Goal: Information Seeking & Learning: Learn about a topic

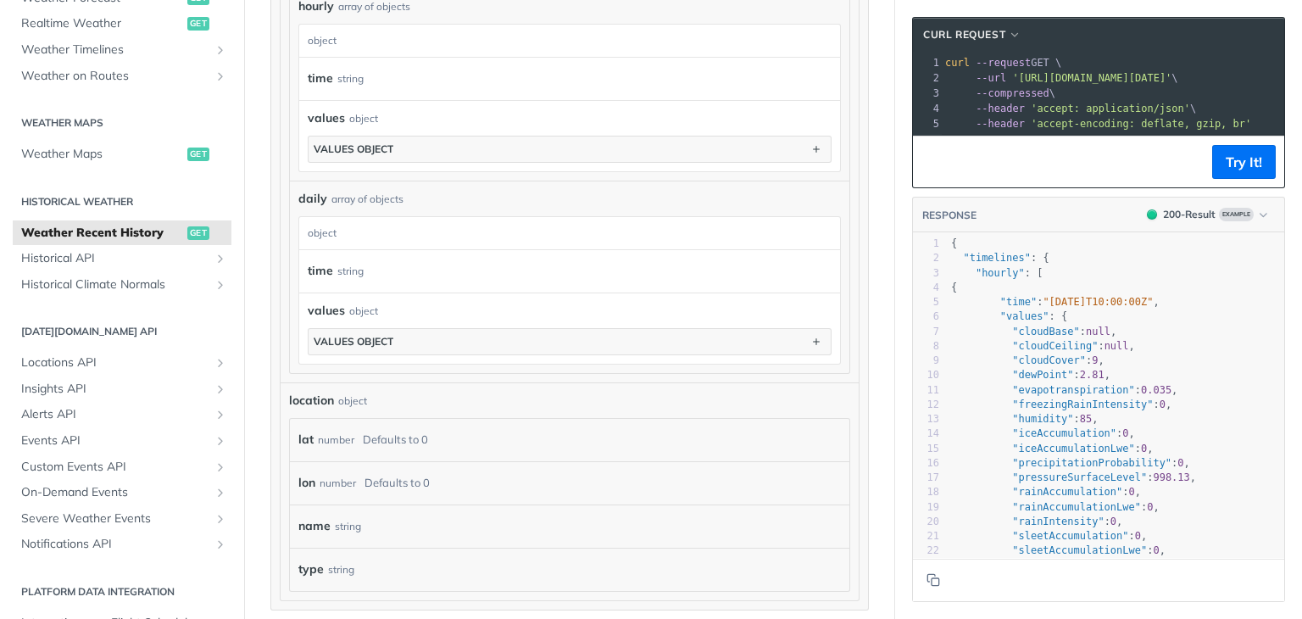
scroll to position [1049, 0]
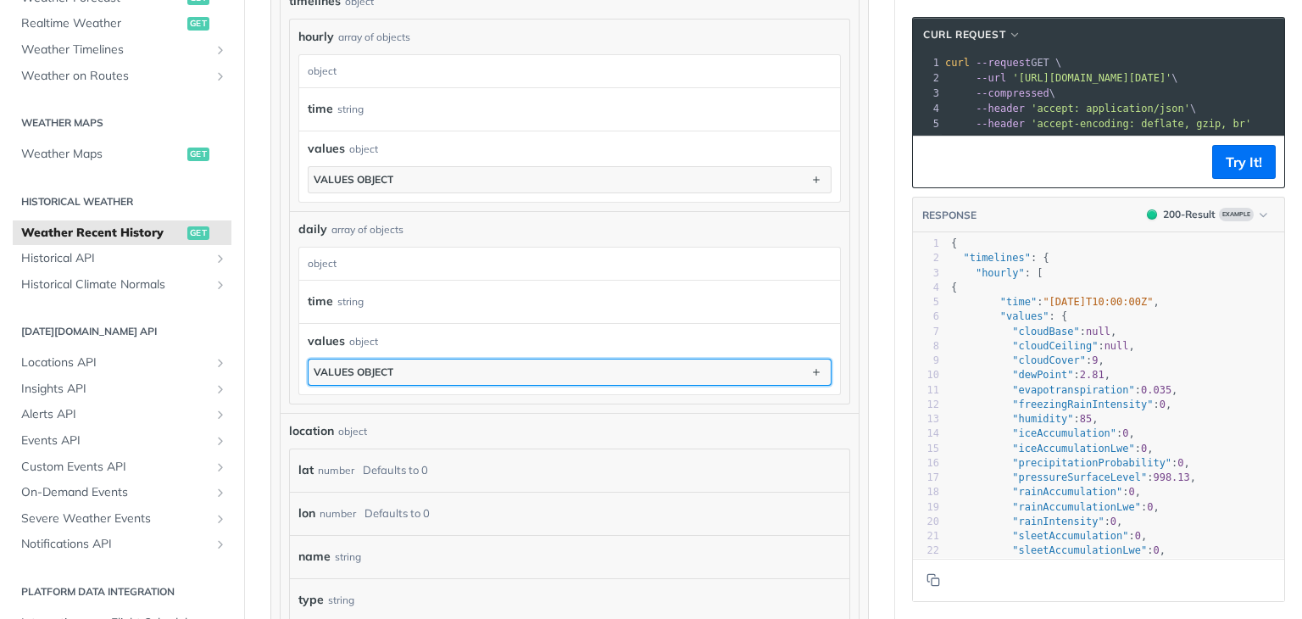
click at [420, 368] on button "values object" at bounding box center [569, 371] width 522 height 25
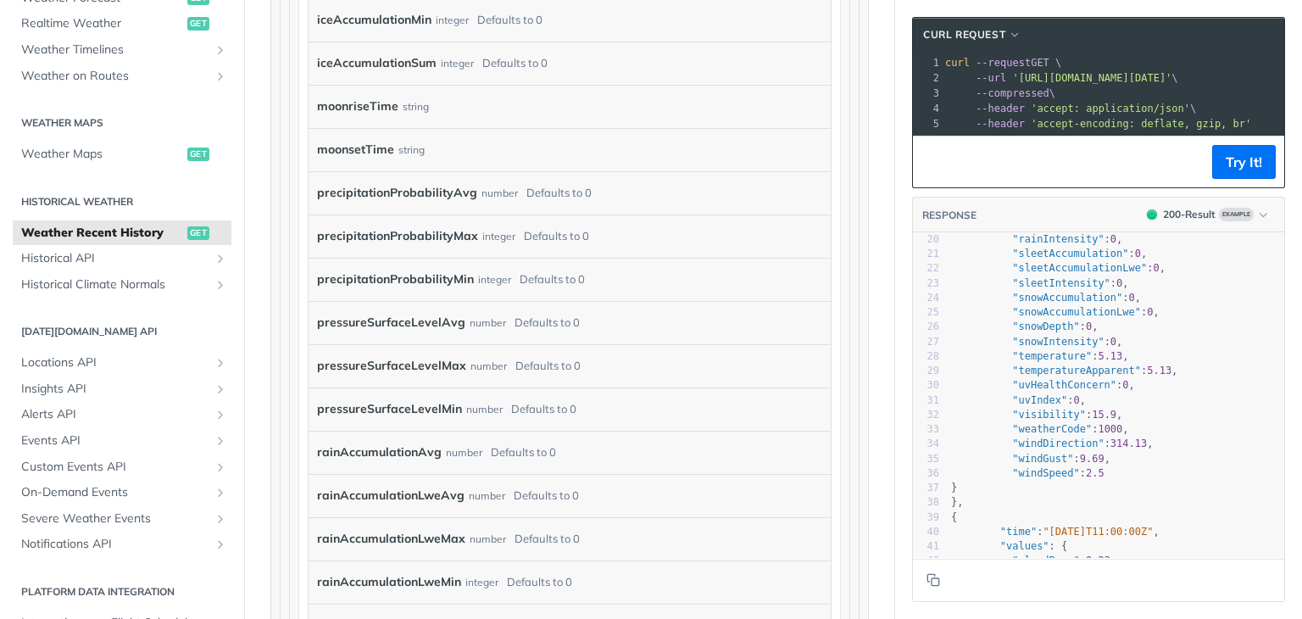
scroll to position [2744, 0]
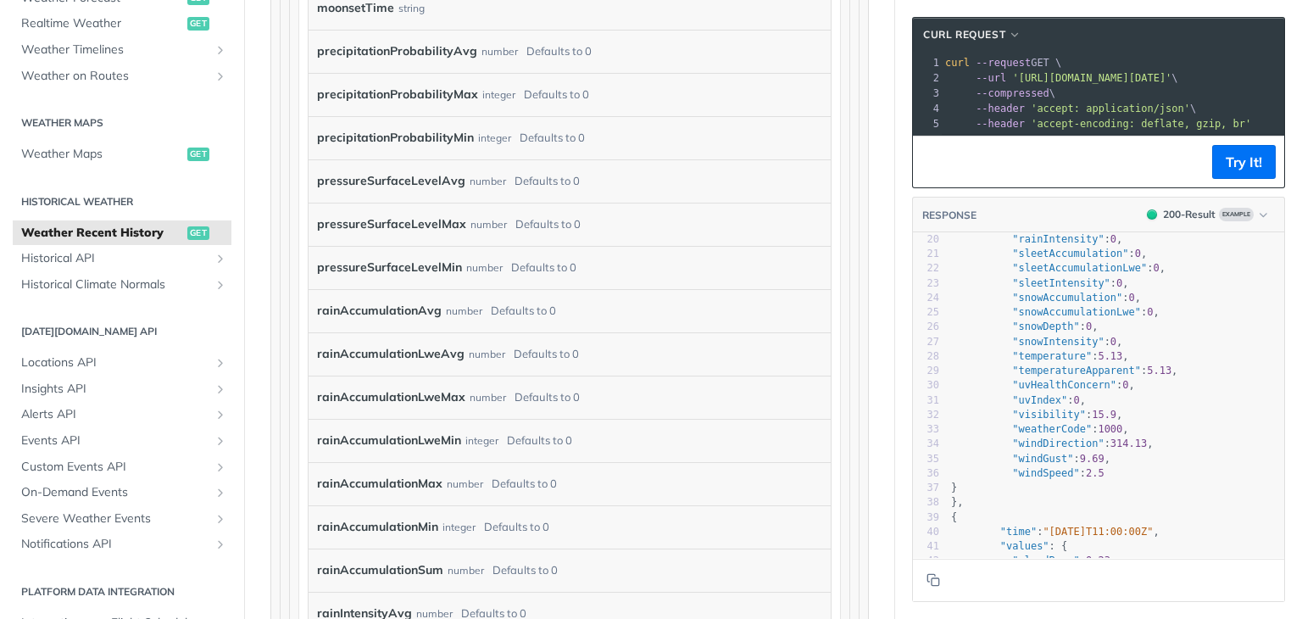
click at [419, 575] on label "rainAccumulationSum" at bounding box center [380, 570] width 126 height 25
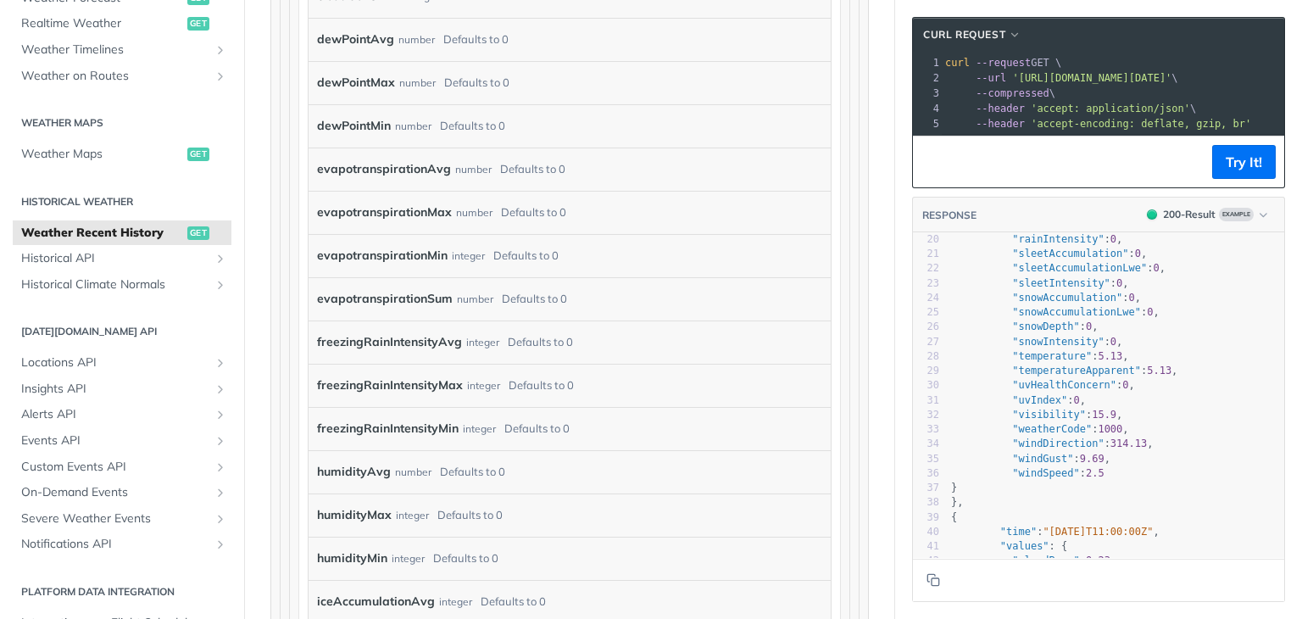
scroll to position [1755, 0]
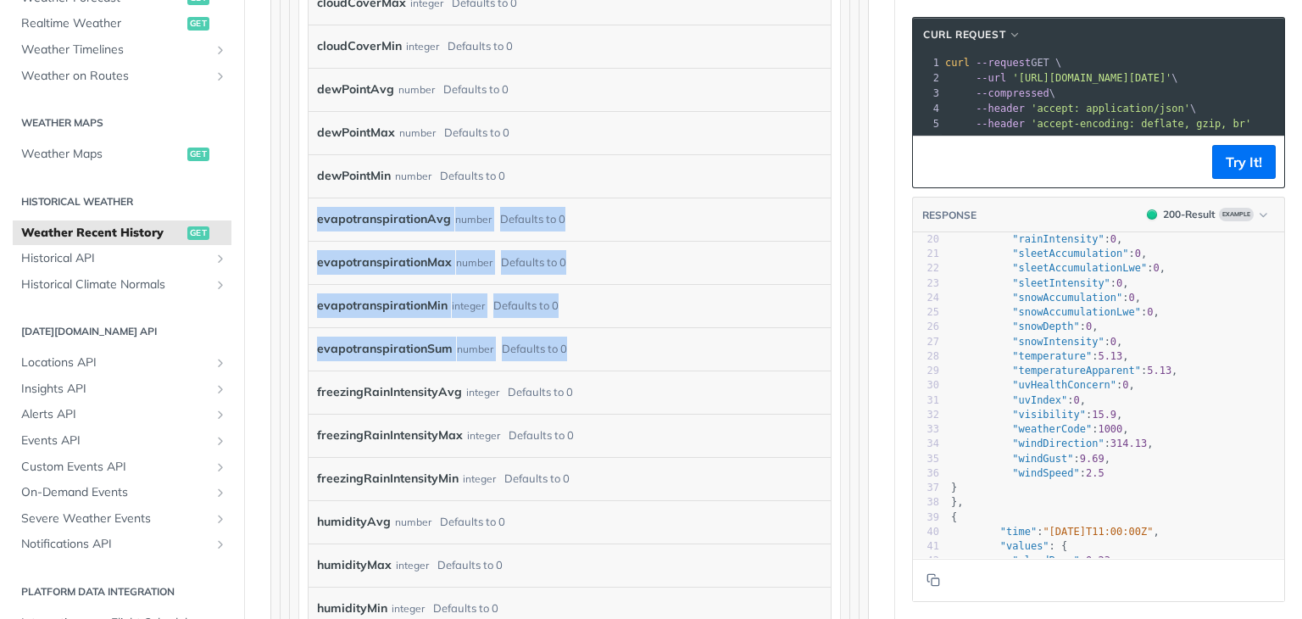
drag, startPoint x: 314, startPoint y: 219, endPoint x: 580, endPoint y: 349, distance: 296.0
copy div "evapotranspirationAvg number Defaults to 0 evapotranspirationMax number Default…"
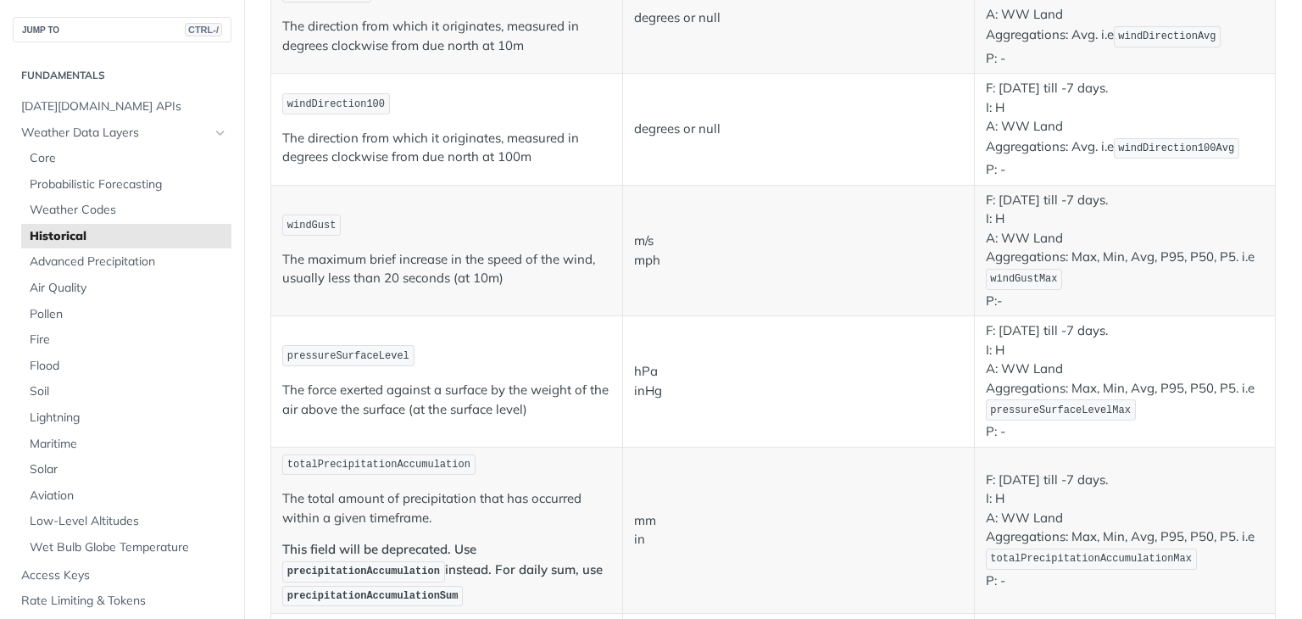
scroll to position [1130, 0]
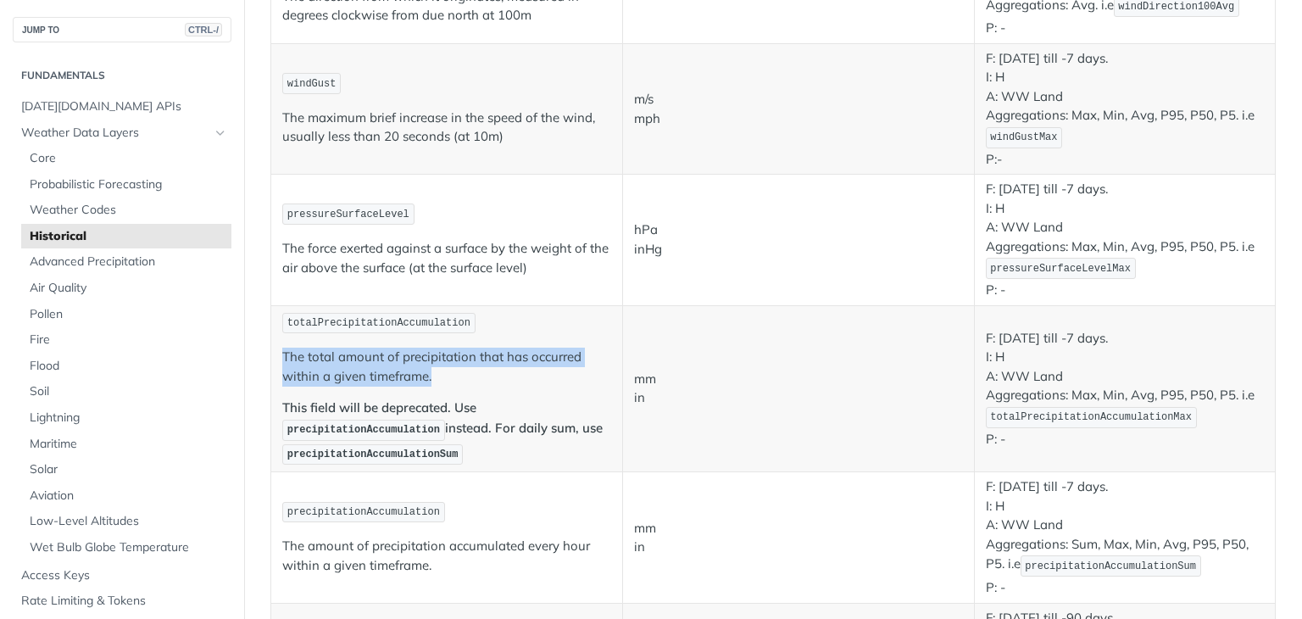
drag, startPoint x: 283, startPoint y: 348, endPoint x: 454, endPoint y: 364, distance: 171.9
click at [454, 364] on p "The total amount of precipitation that has occurred within a given timeframe." at bounding box center [446, 366] width 329 height 38
copy p "The total amount of precipitation that has occurred within a given timeframe."
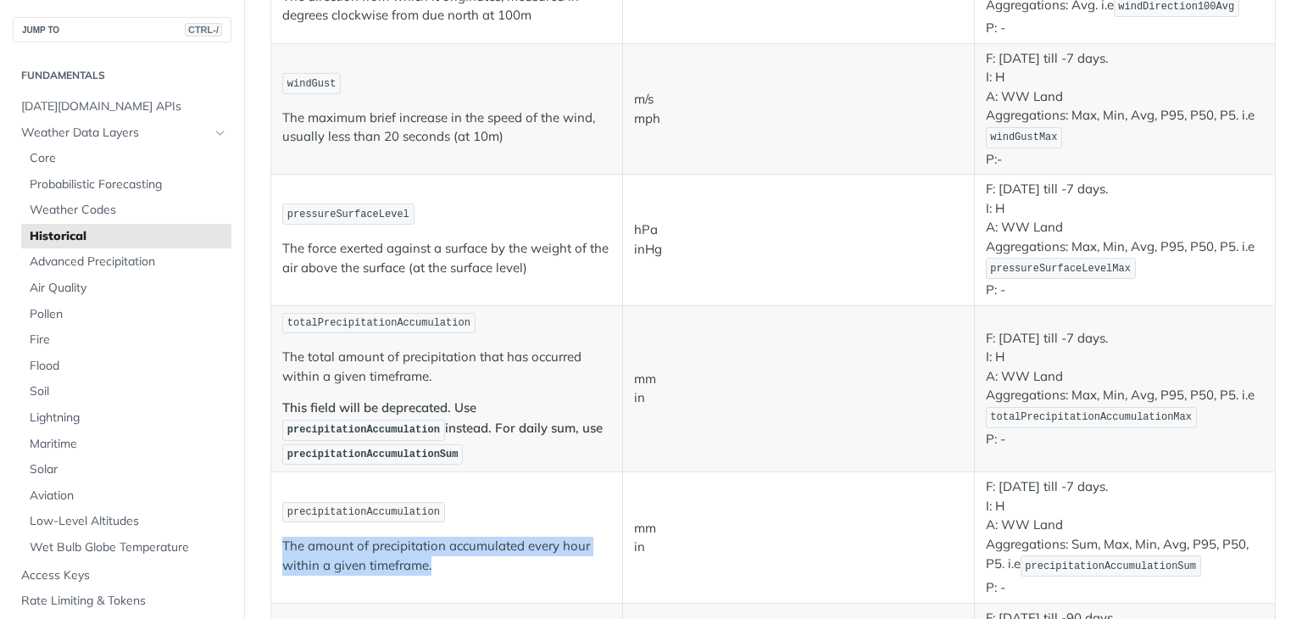
drag, startPoint x: 281, startPoint y: 536, endPoint x: 439, endPoint y: 560, distance: 159.4
click at [439, 560] on td "precipitationAccumulation The amount of precipitation accumulated every hour wi…" at bounding box center [447, 537] width 352 height 130
copy p "The amount of precipitation accumulated every hour within a given timeframe."
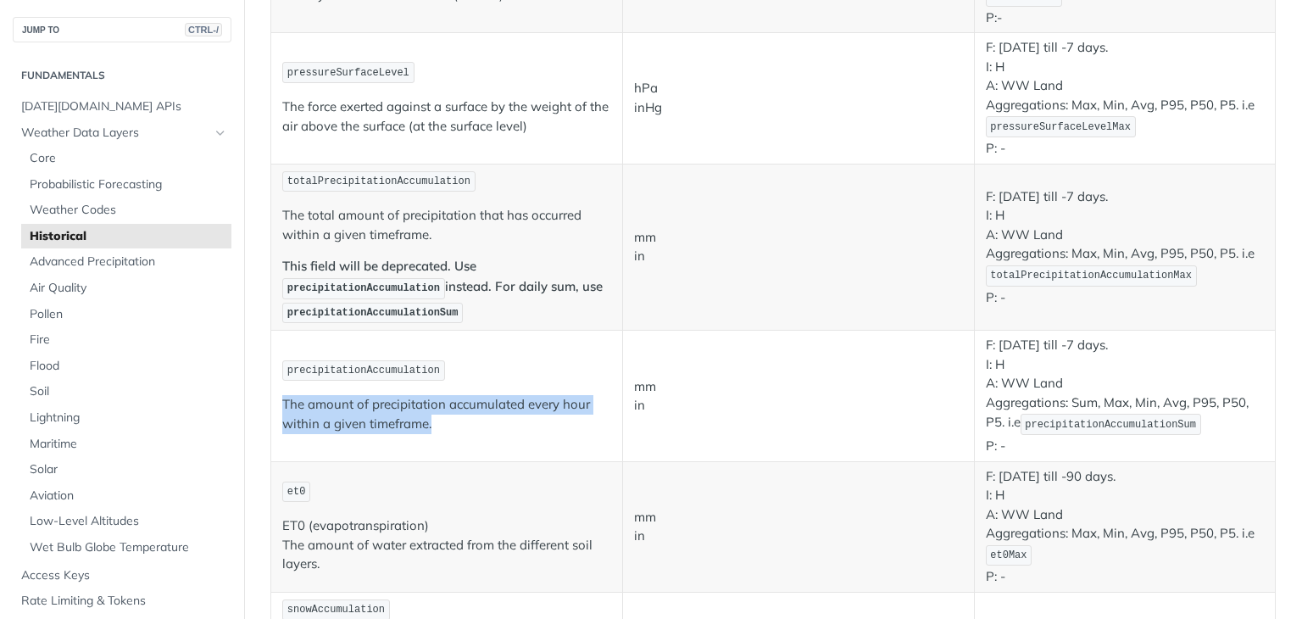
scroll to position [1412, 0]
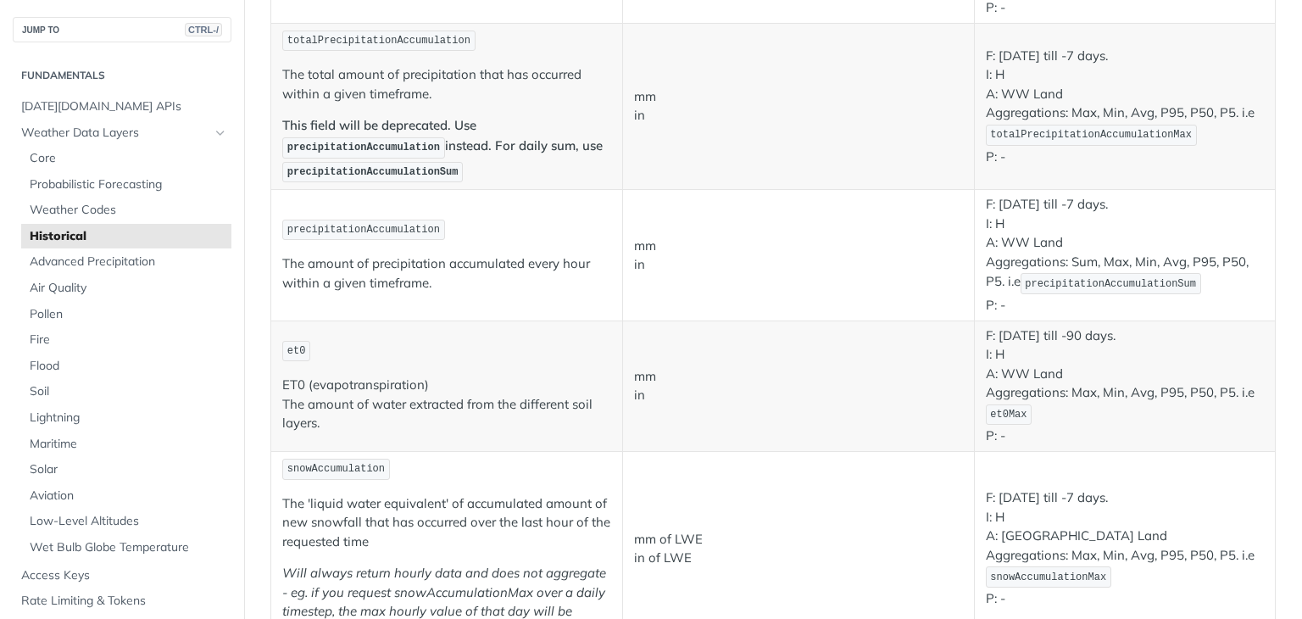
click at [282, 397] on p "ET0 (evapotranspiration) The amount of water extracted from the different soil …" at bounding box center [446, 404] width 329 height 58
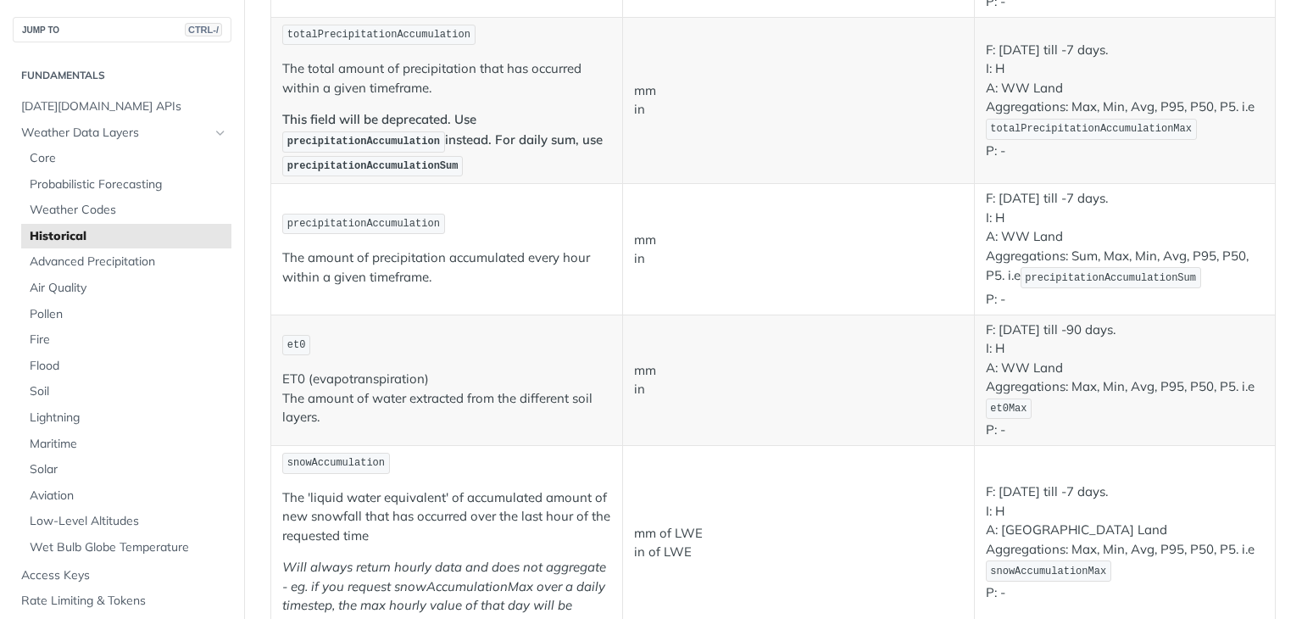
scroll to position [1271, 0]
